Goal: Information Seeking & Learning: Learn about a topic

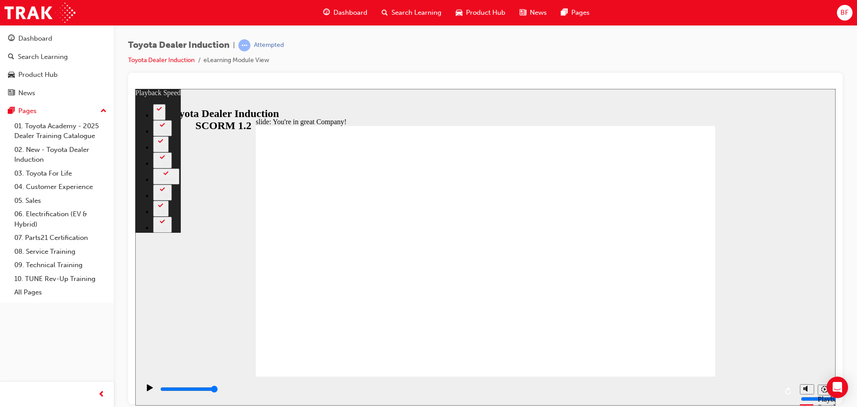
type input "156"
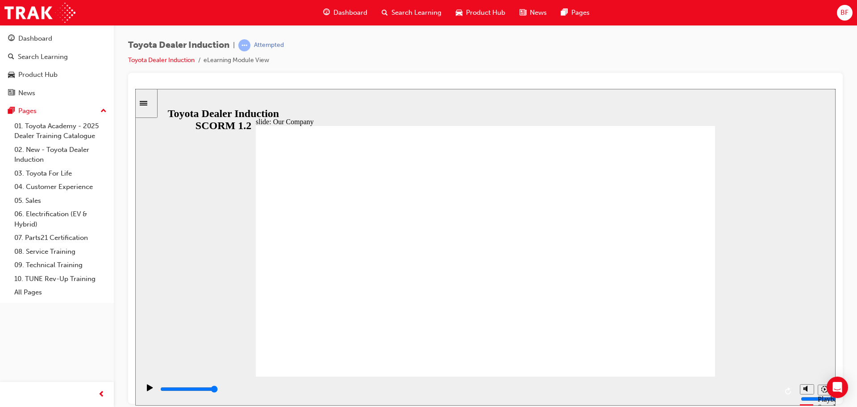
drag, startPoint x: 358, startPoint y: 322, endPoint x: 467, endPoint y: 328, distance: 109.1
drag, startPoint x: 490, startPoint y: 326, endPoint x: 587, endPoint y: 327, distance: 97.3
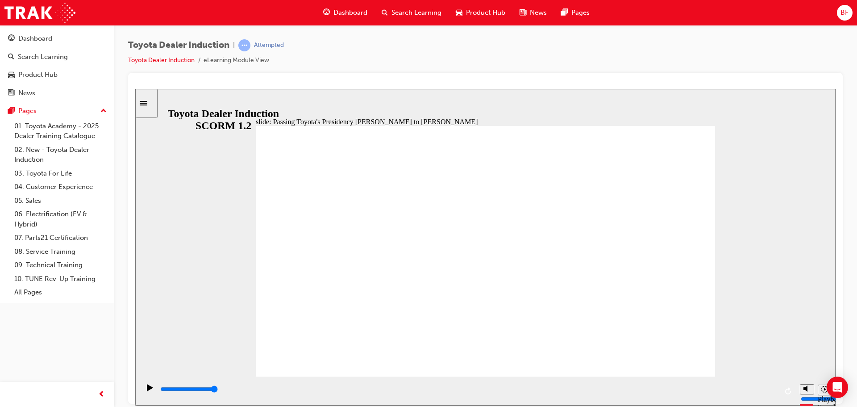
type input "5000"
drag, startPoint x: 469, startPoint y: 199, endPoint x: 416, endPoint y: 198, distance: 53.1
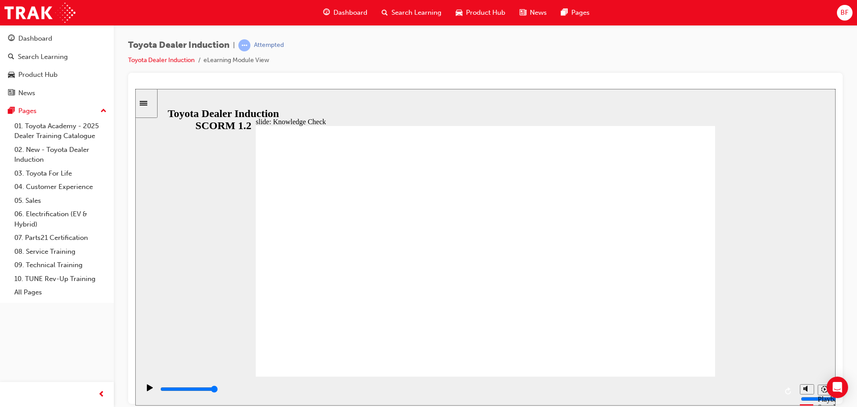
radio input "true"
type input "2700"
radio input "true"
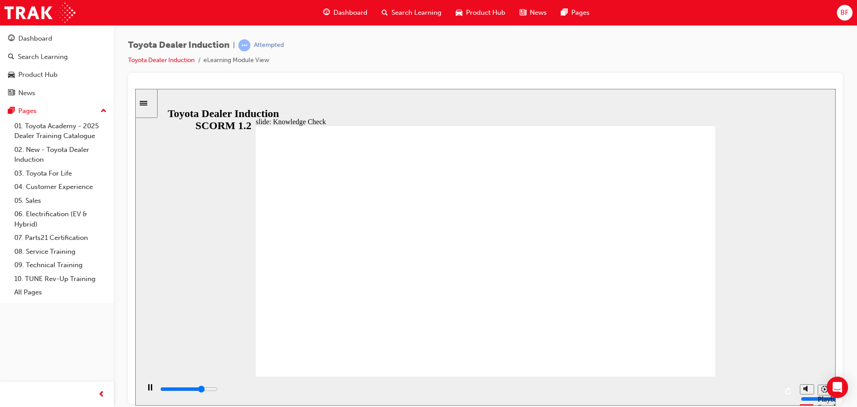
type input "3300"
